Goal: Task Accomplishment & Management: Manage account settings

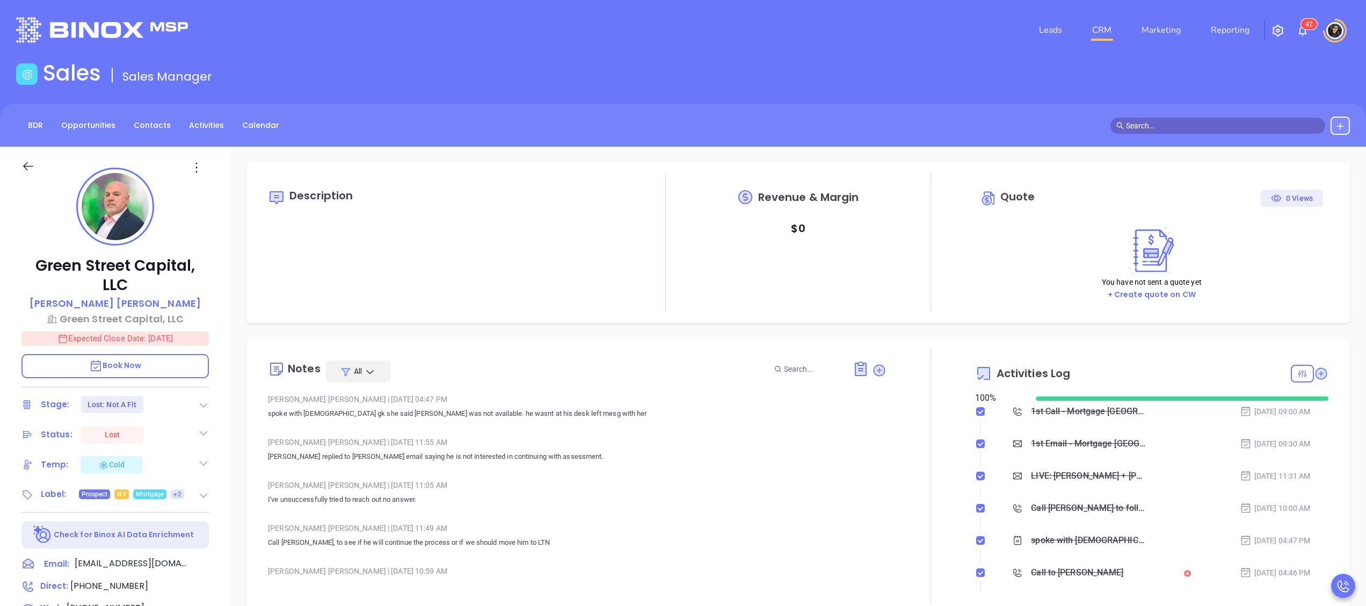
type input "[DATE]"
click at [1100, 26] on link "CRM" at bounding box center [1102, 29] width 28 height 21
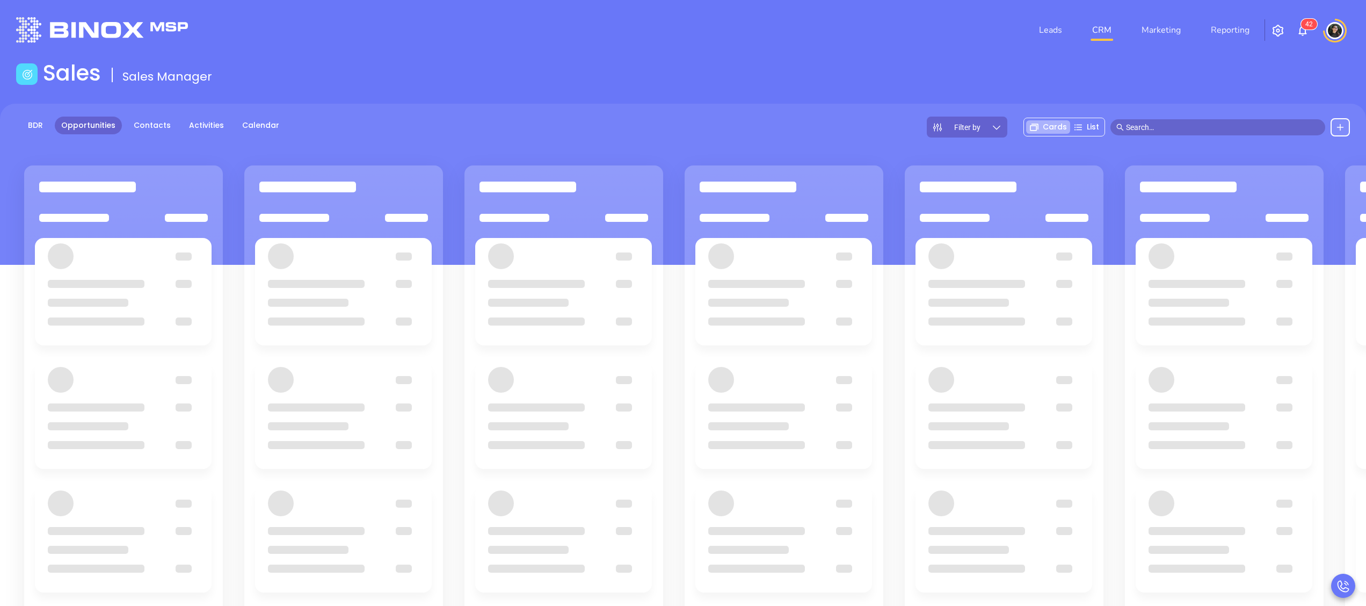
click at [576, 93] on main "Sales Sales Manager BDR Opportunities Contacts Activities Calendar Filter by Ca…" at bounding box center [683, 407] width 1366 height 695
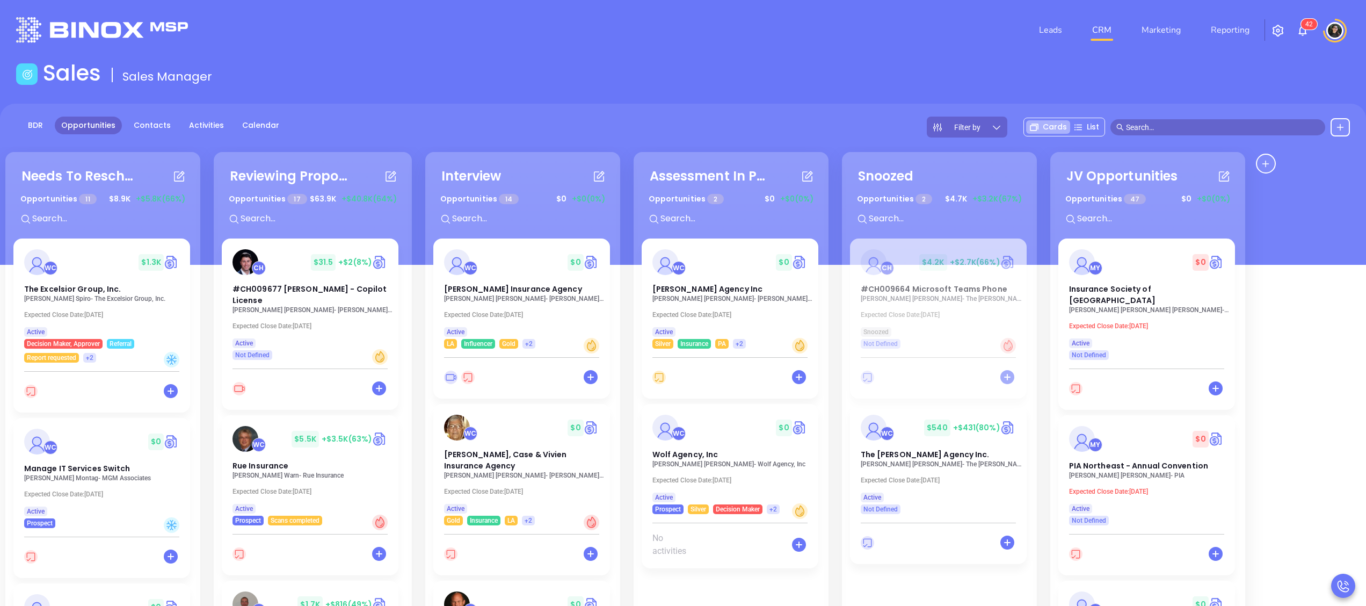
click at [759, 69] on div "Sales Sales Manager" at bounding box center [683, 75] width 1347 height 30
click at [703, 104] on div "BDR Opportunities Contacts Activities Calendar Filter by Cards List" at bounding box center [683, 184] width 1366 height 161
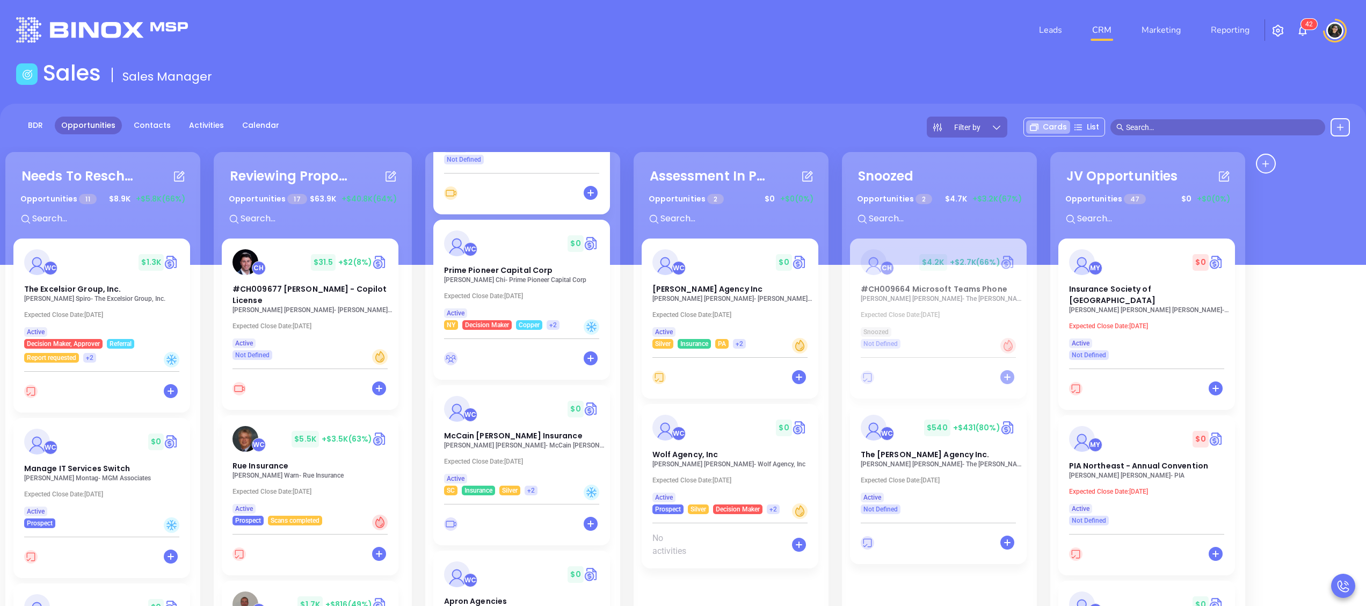
click at [500, 448] on p "[PERSON_NAME] - [PERSON_NAME] [PERSON_NAME] Insurance" at bounding box center [524, 445] width 161 height 8
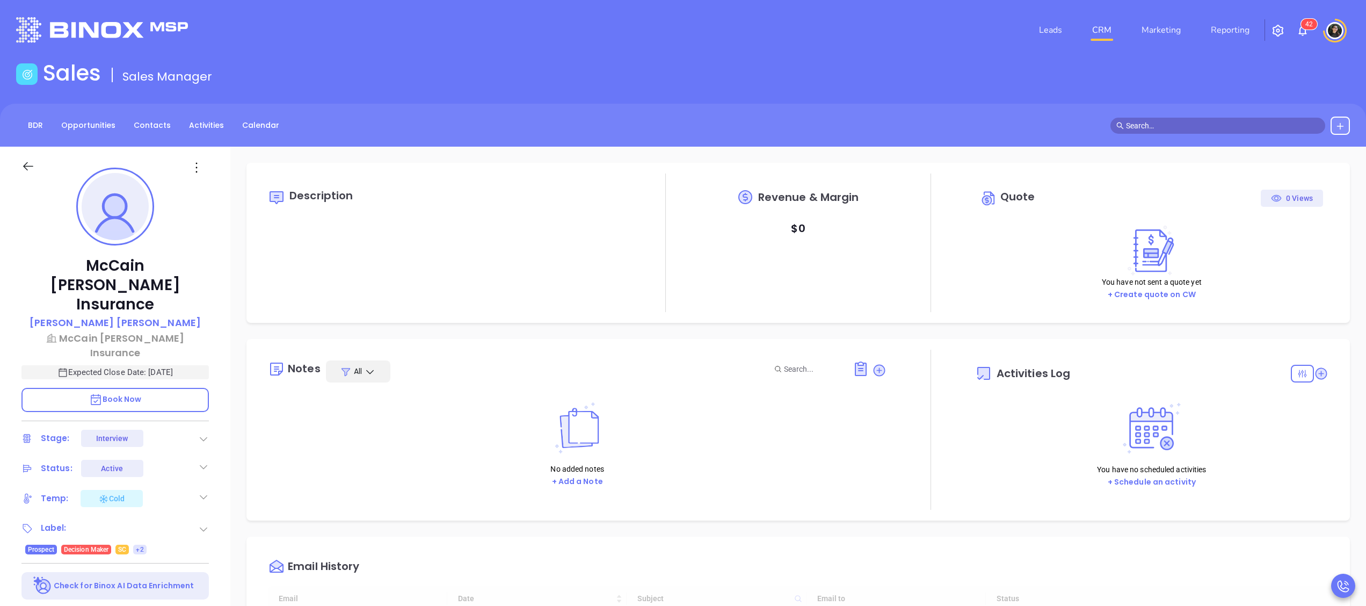
type input "[DATE]"
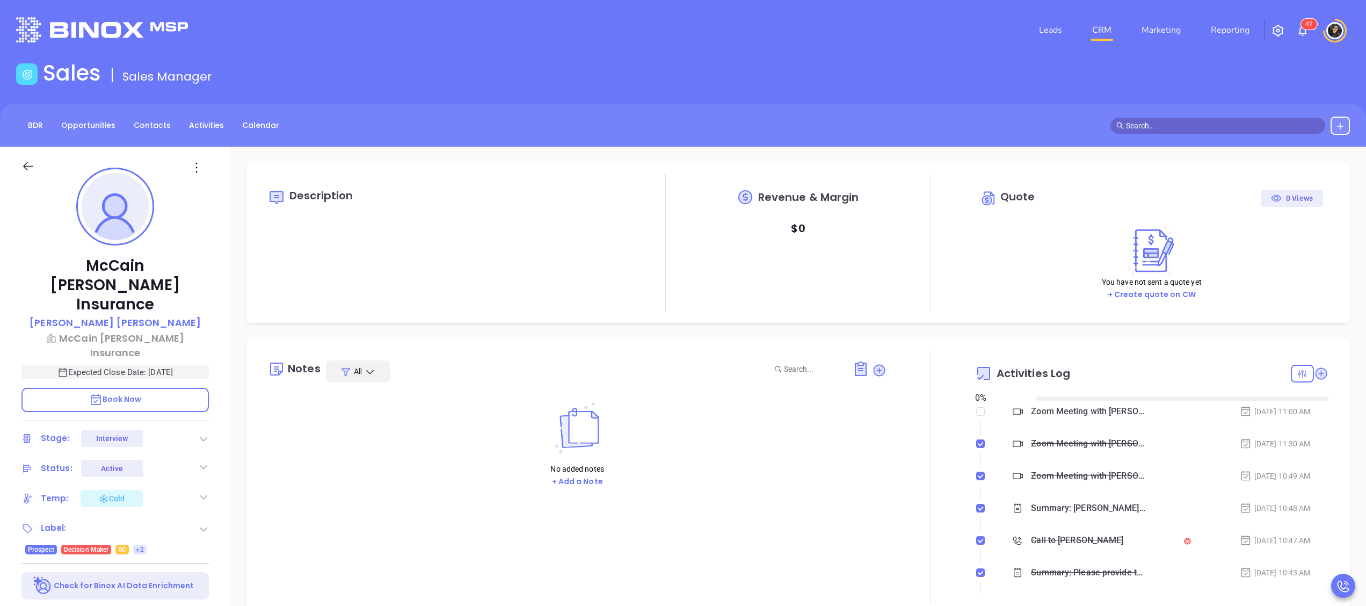
scroll to position [280, 0]
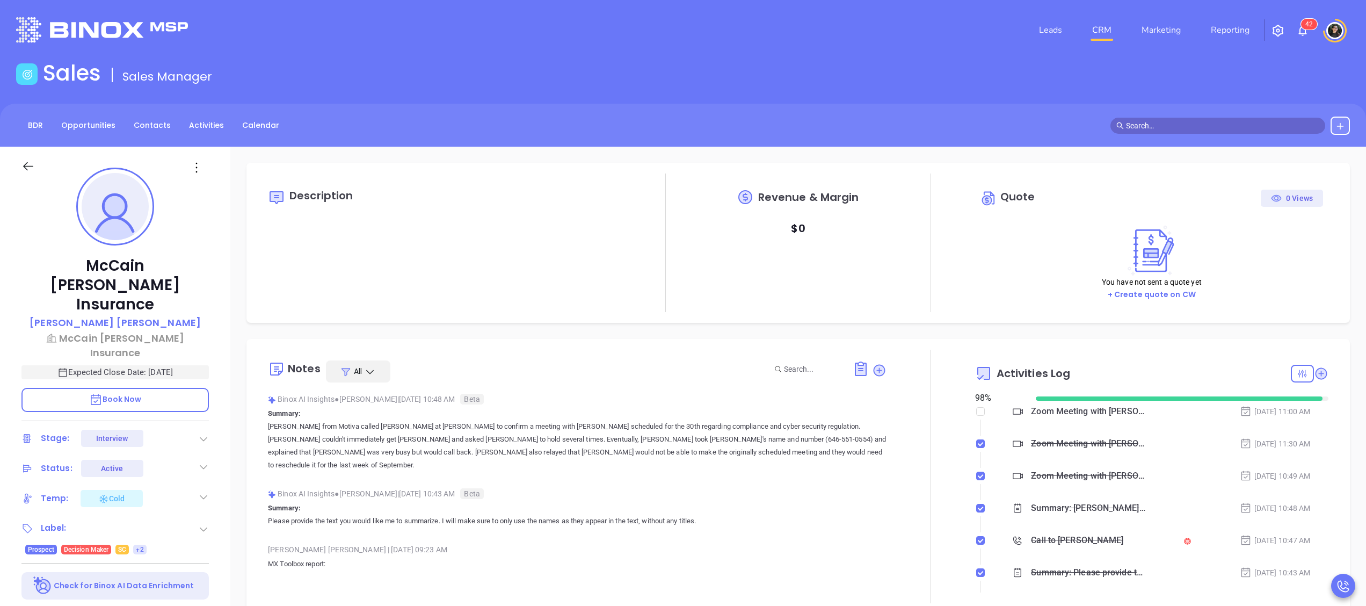
type input "[PERSON_NAME]"
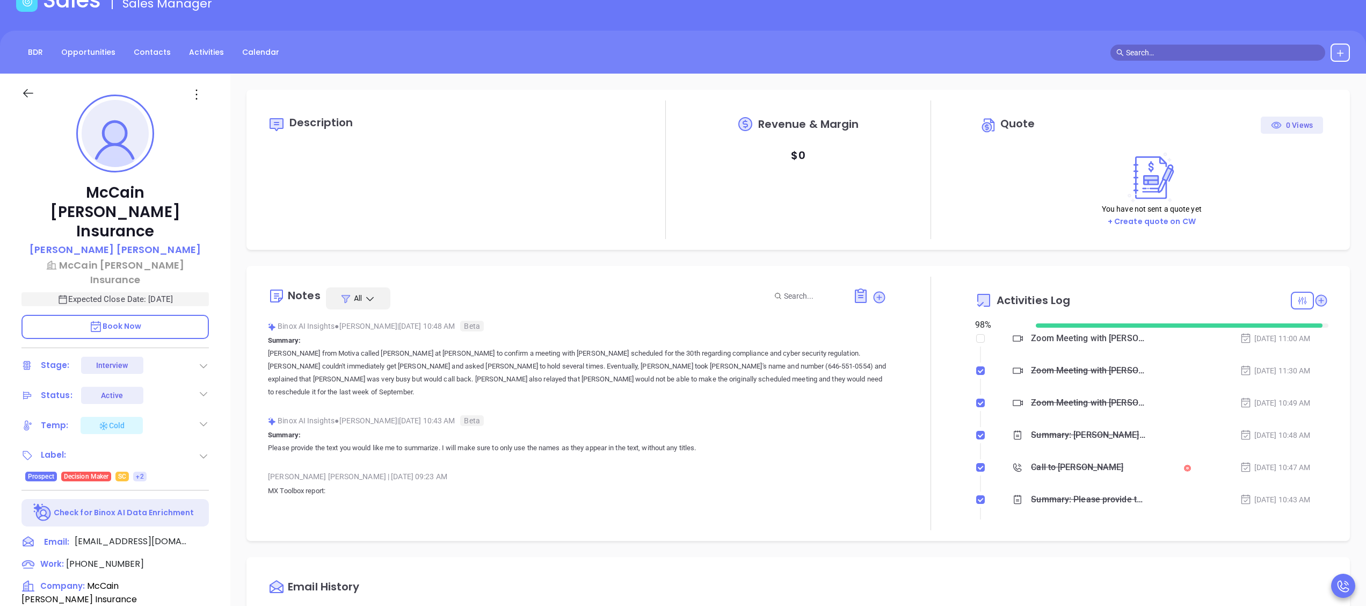
scroll to position [0, 0]
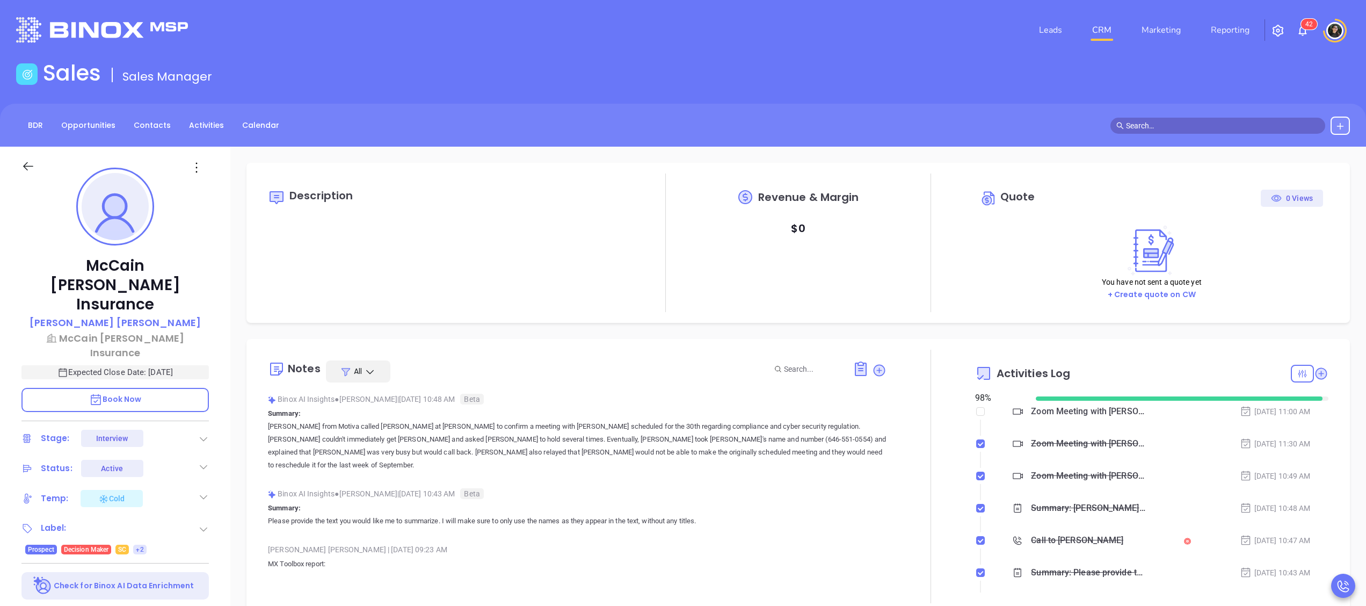
click at [1093, 31] on link "CRM" at bounding box center [1102, 29] width 28 height 21
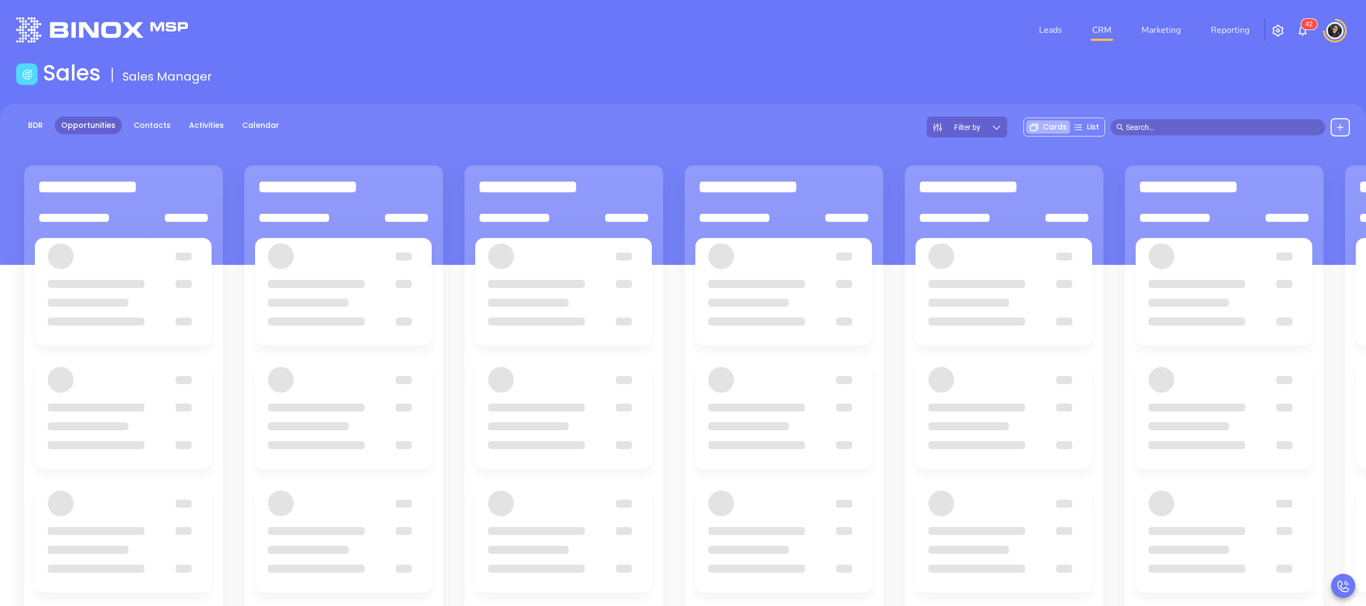
click at [875, 117] on div "BDR Opportunities Contacts Activities Calendar Filter by Cards List" at bounding box center [683, 127] width 1366 height 21
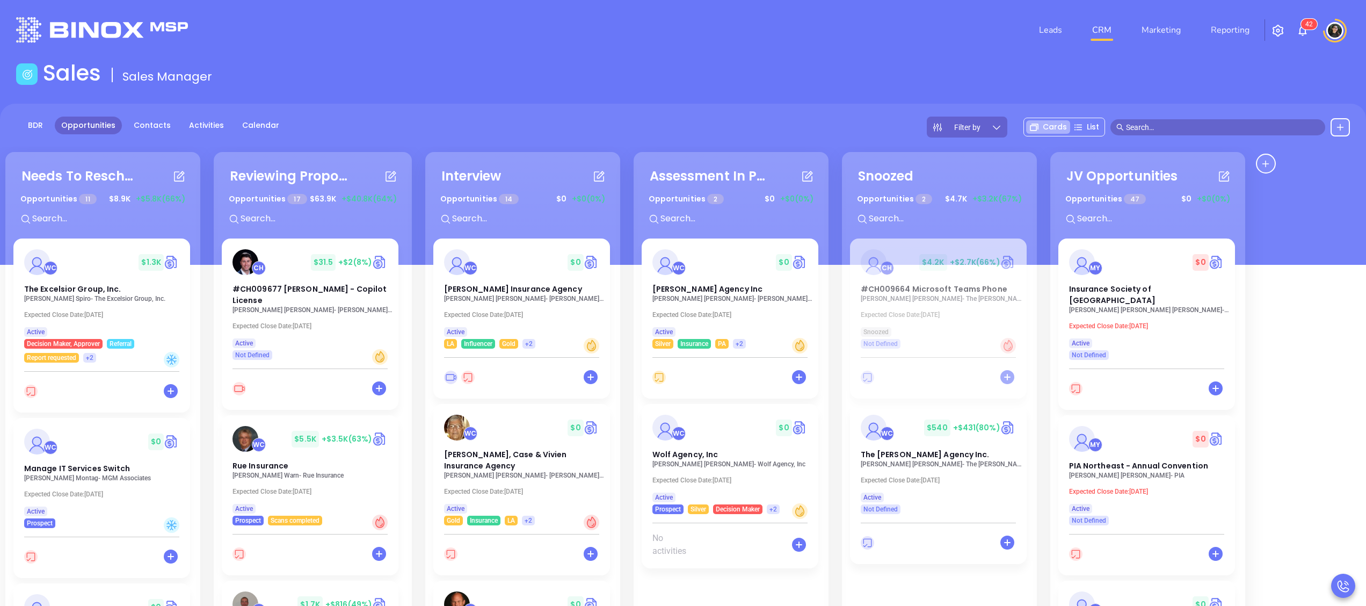
scroll to position [1022, 0]
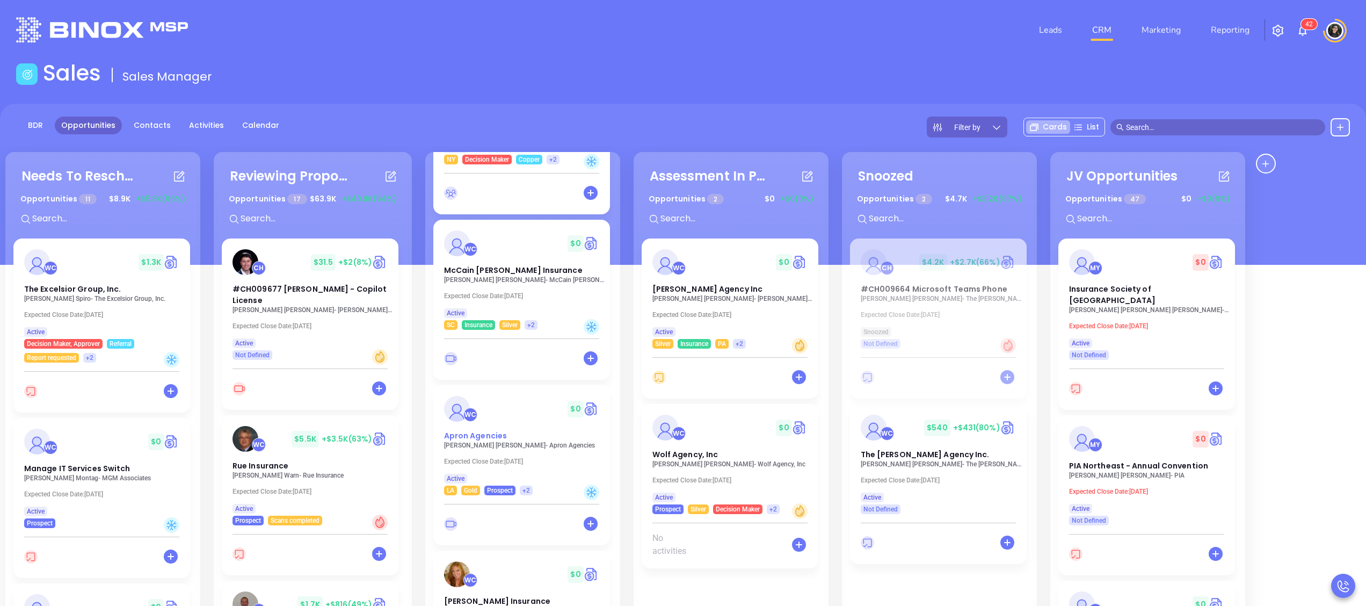
click at [482, 422] on div "WC $ 0" at bounding box center [522, 409] width 168 height 26
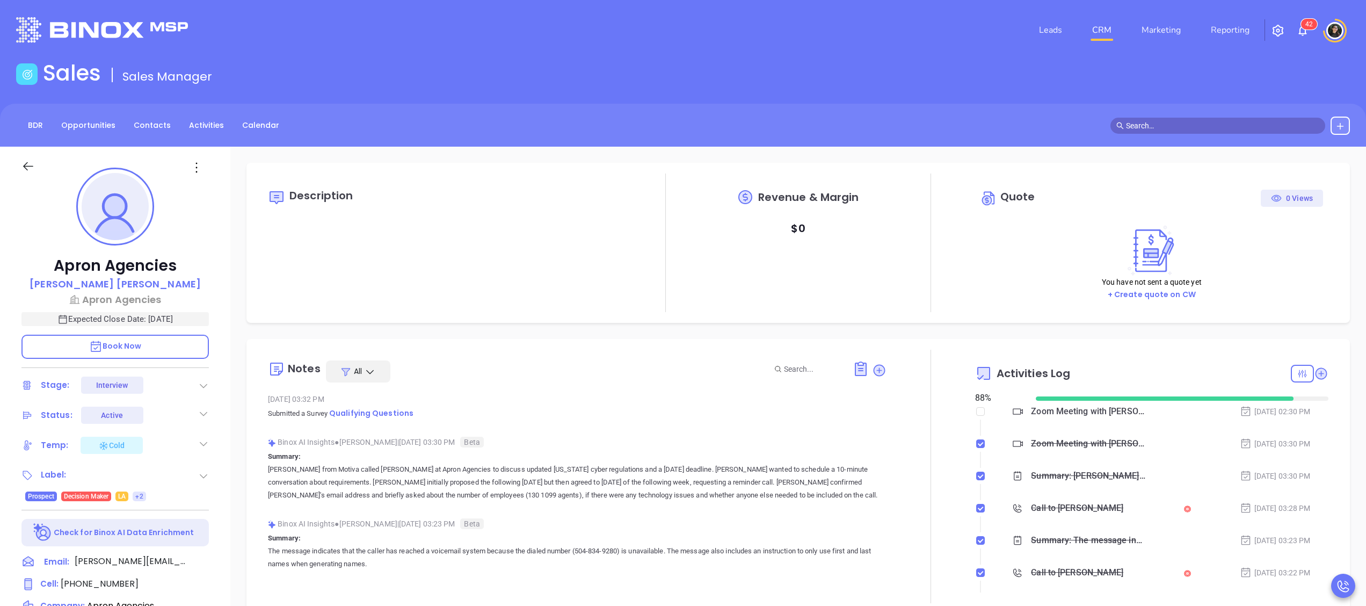
type input "[DATE]"
type input "[PERSON_NAME]"
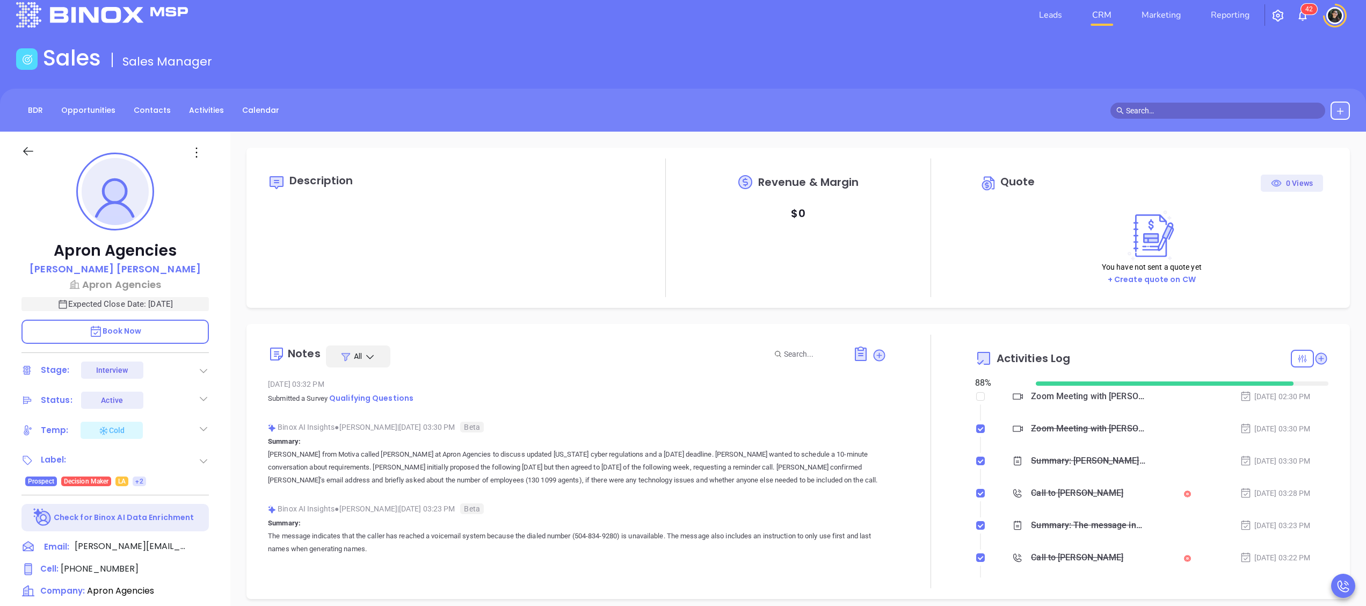
scroll to position [0, 0]
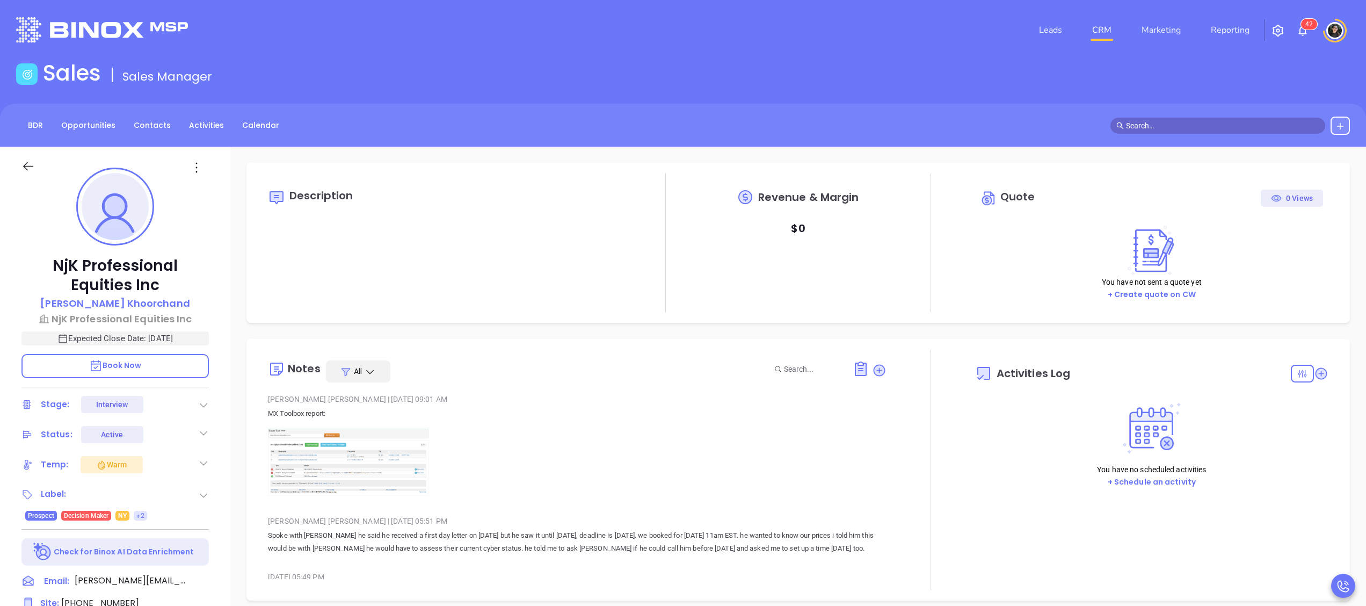
type input "[DATE]"
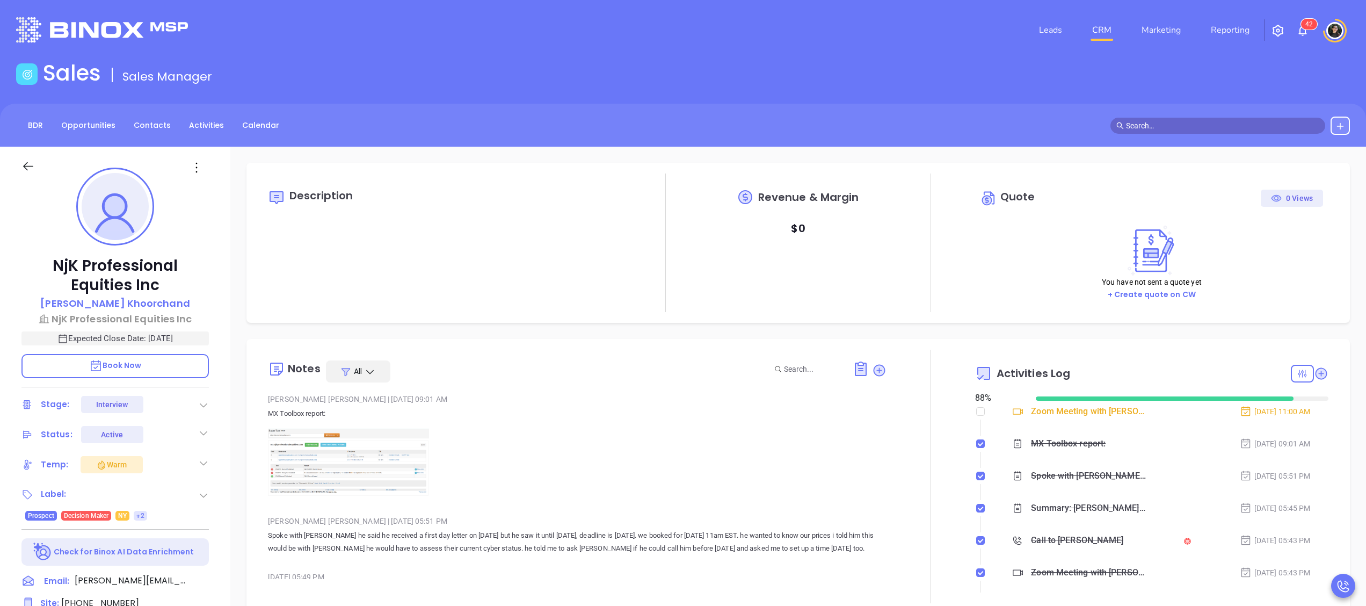
scroll to position [430, 0]
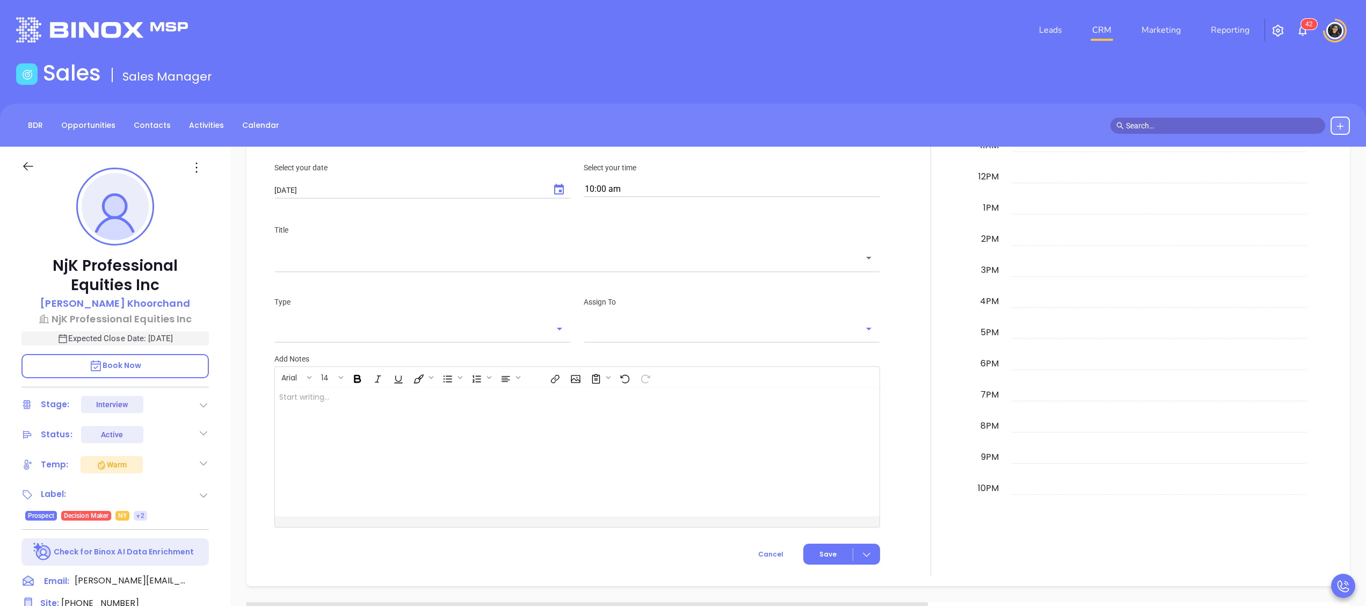
type input "[PERSON_NAME]"
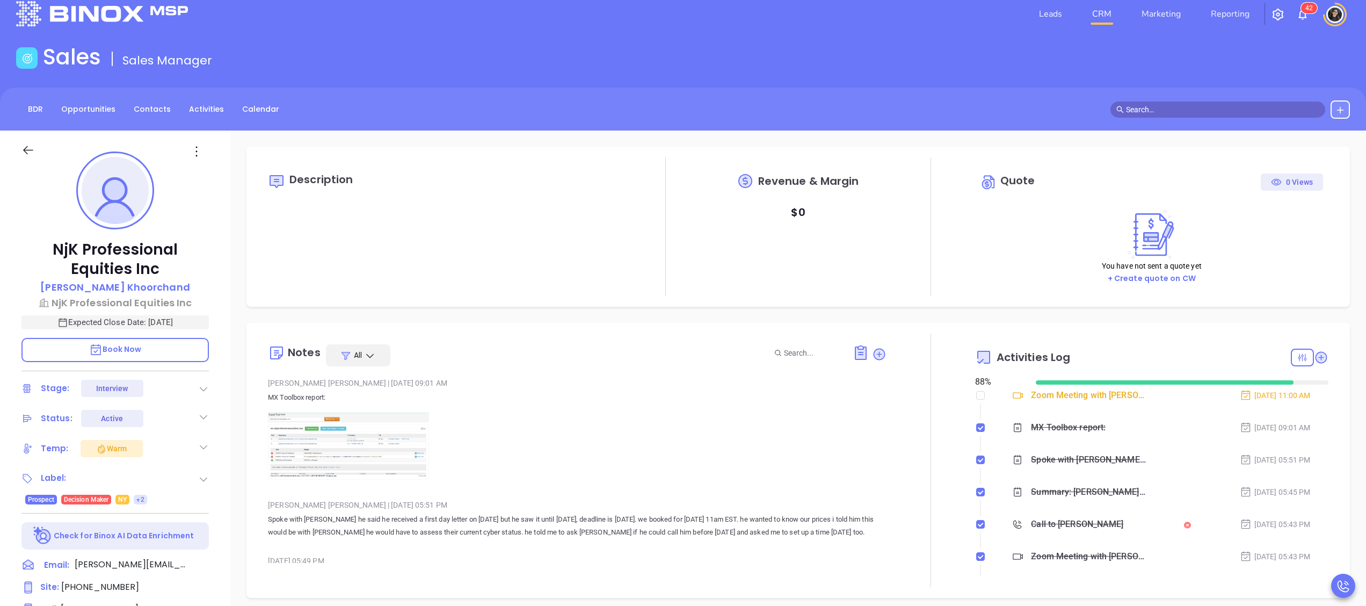
scroll to position [0, 0]
